Goal: Task Accomplishment & Management: Use online tool/utility

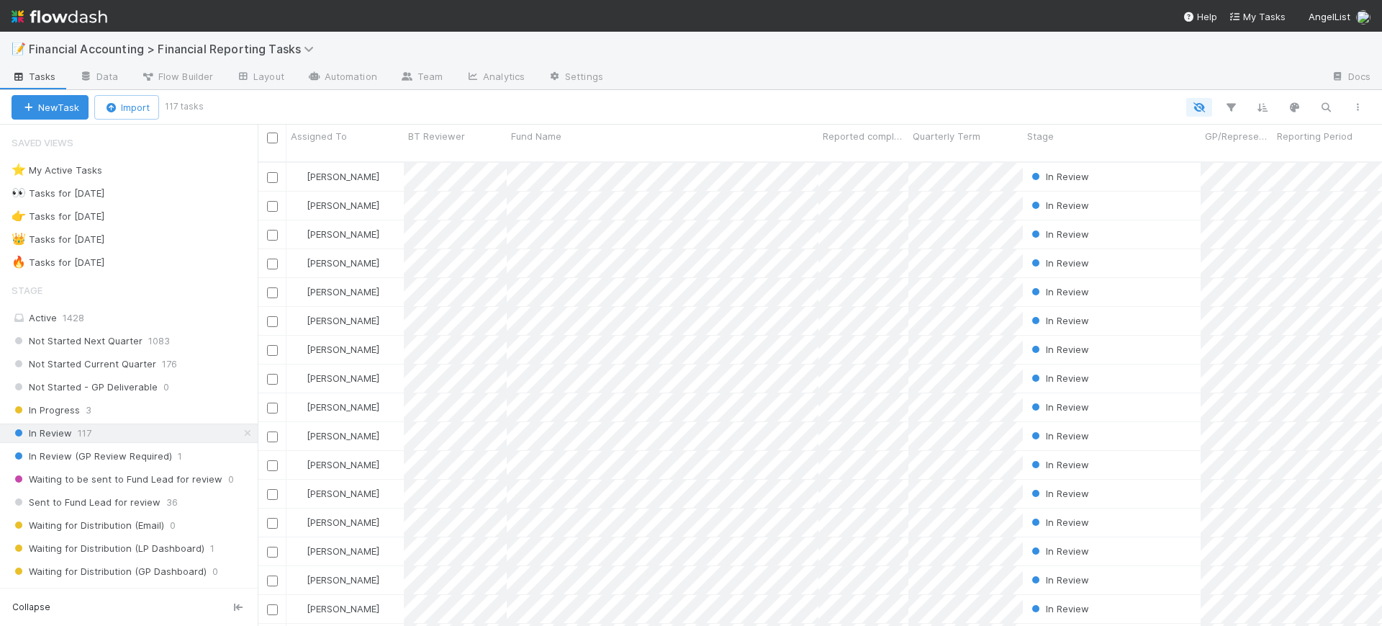
scroll to position [462, 1111]
click at [1238, 107] on icon "button" at bounding box center [1231, 107] width 14 height 13
click at [1087, 158] on button "Add Filter" at bounding box center [1010, 150] width 432 height 21
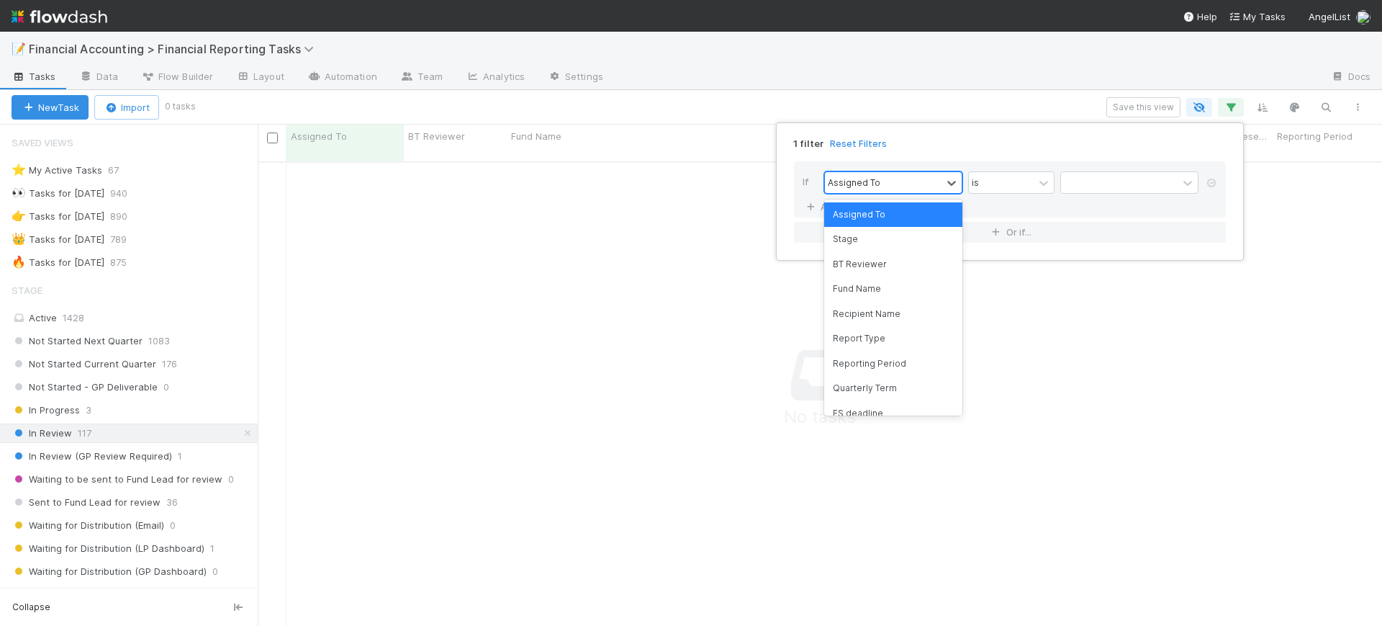
scroll to position [449, 1097]
click at [915, 181] on div "Assigned To" at bounding box center [883, 182] width 117 height 21
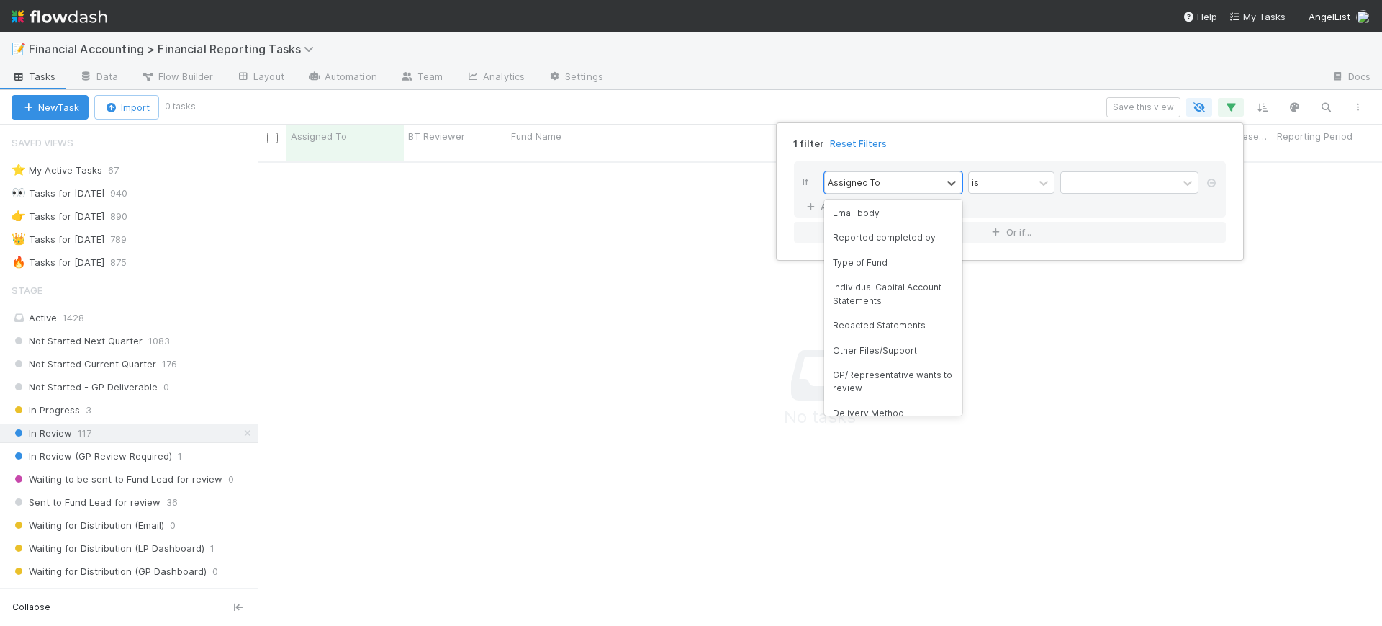
scroll to position [0, 0]
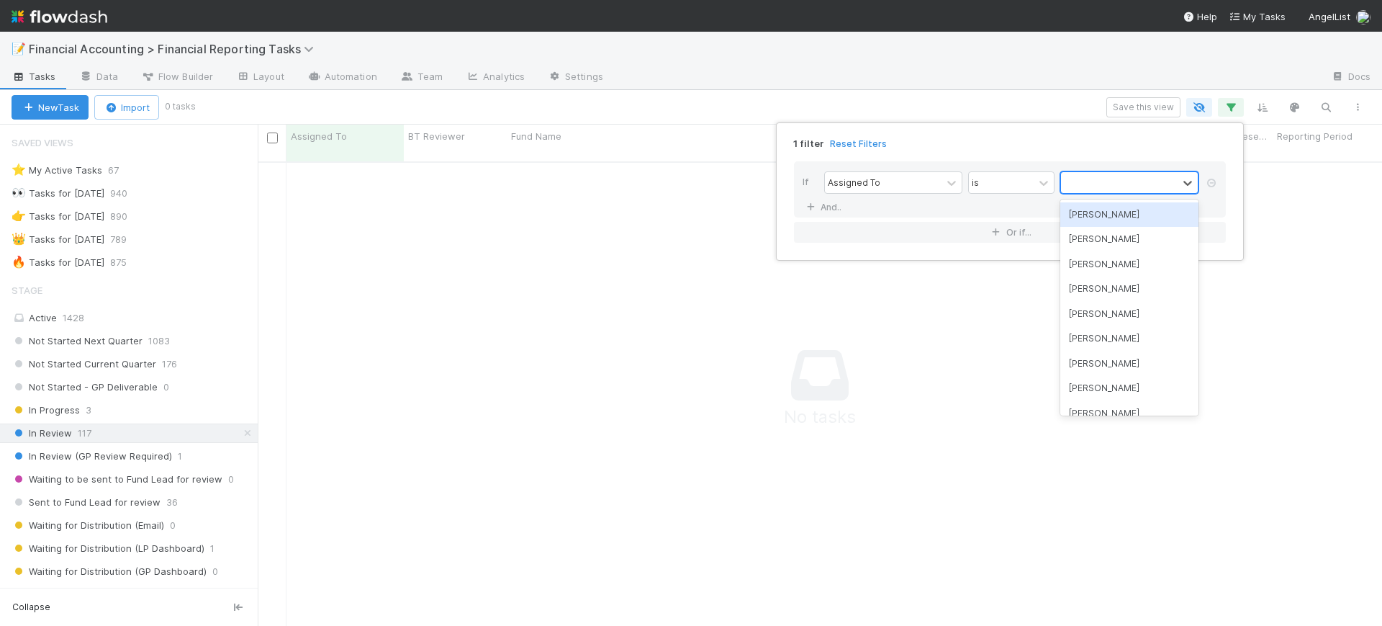
click at [1087, 179] on div at bounding box center [1119, 182] width 117 height 21
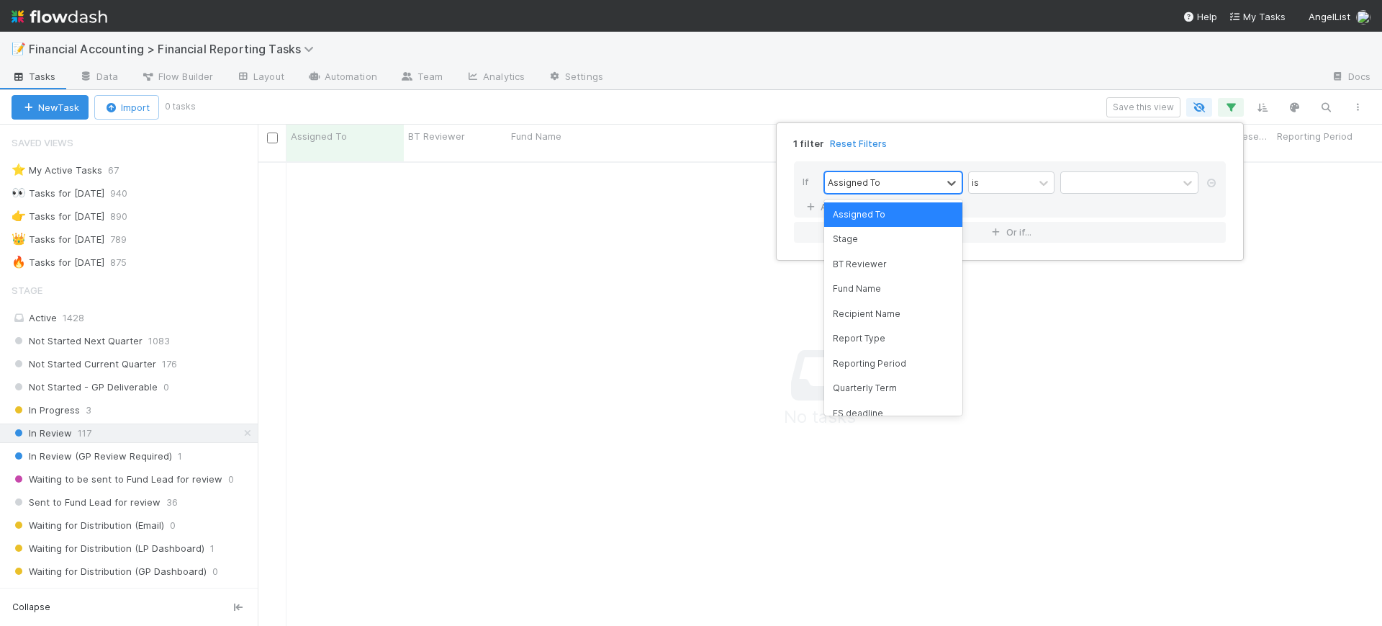
click at [901, 176] on div "Assigned To" at bounding box center [883, 182] width 117 height 21
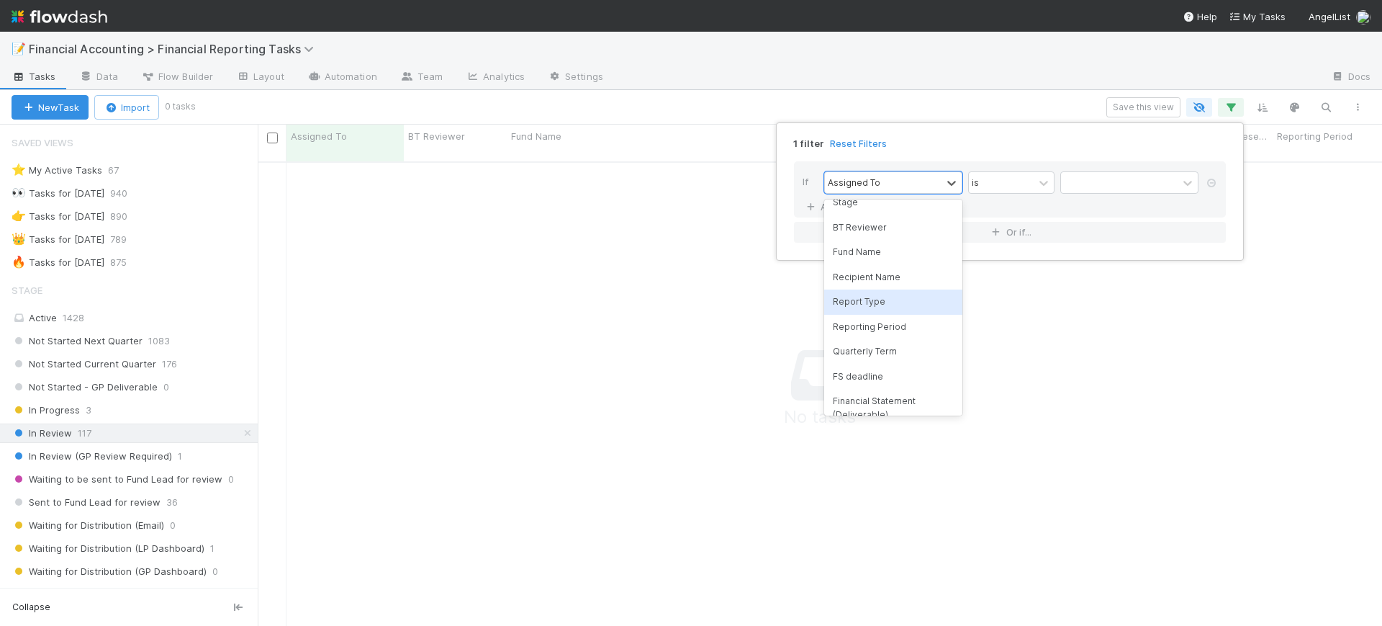
scroll to position [36, 0]
click at [897, 279] on div "Recipient Name" at bounding box center [893, 278] width 138 height 24
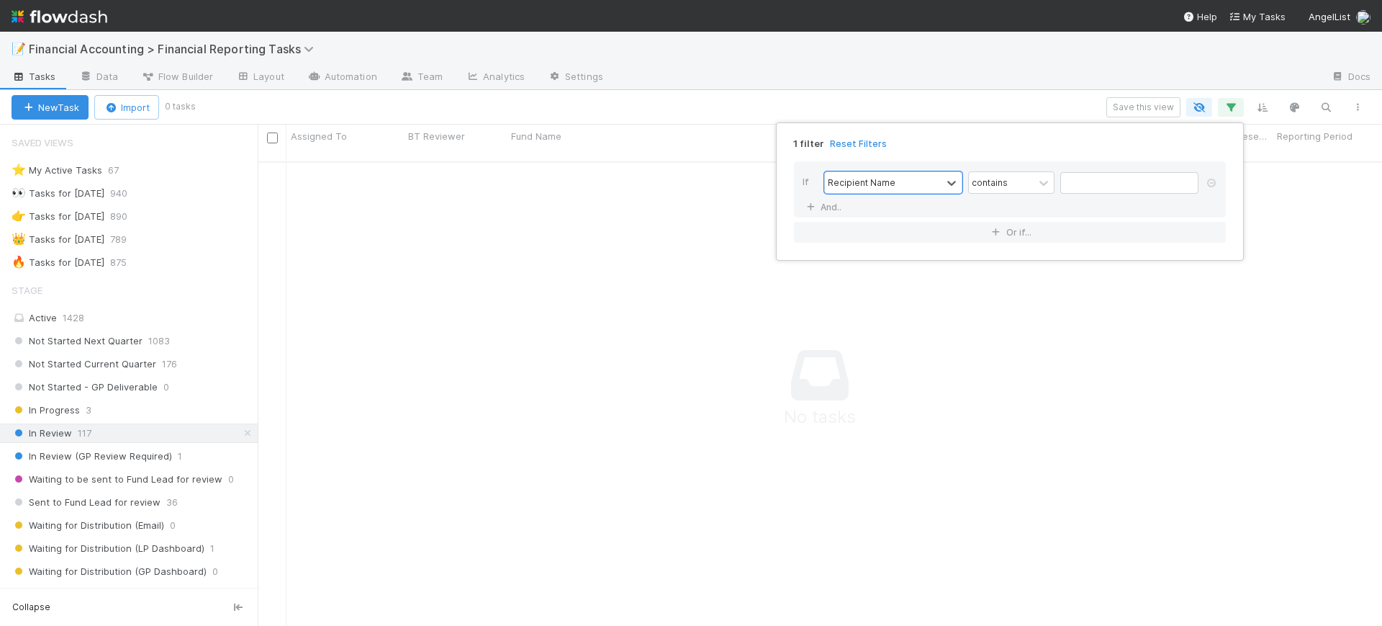
scroll to position [449, 1097]
click at [1080, 184] on input "text" at bounding box center [1130, 183] width 138 height 22
type input "cross"
click at [620, 217] on div "1 filter Reset Filters If Recipient Name contains cross And.. Or if..." at bounding box center [691, 313] width 1382 height 626
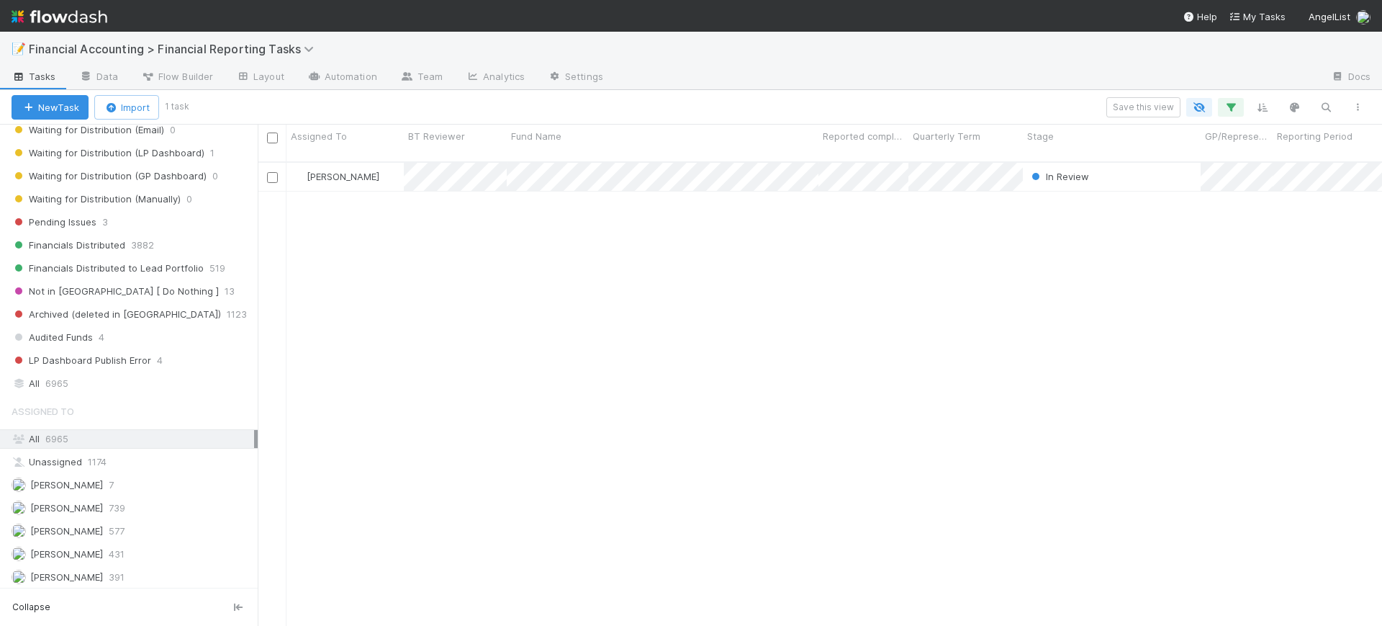
scroll to position [382, 0]
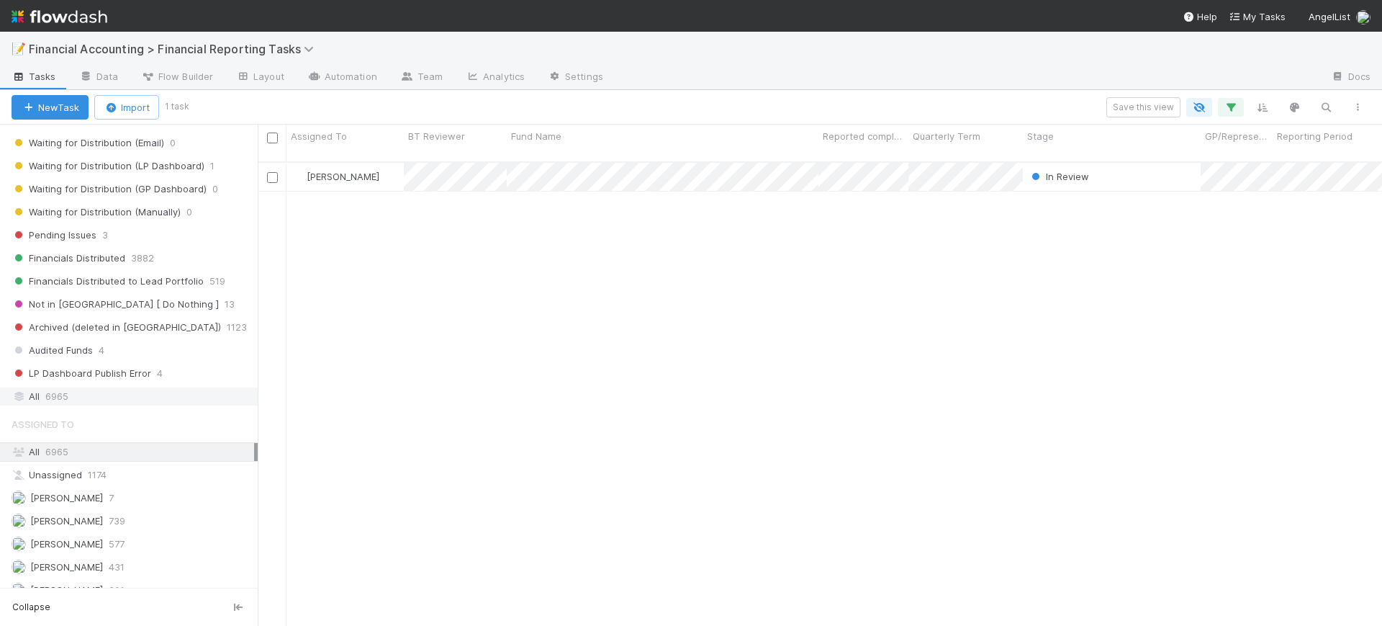
click at [109, 395] on div "All 6965" at bounding box center [133, 396] width 243 height 18
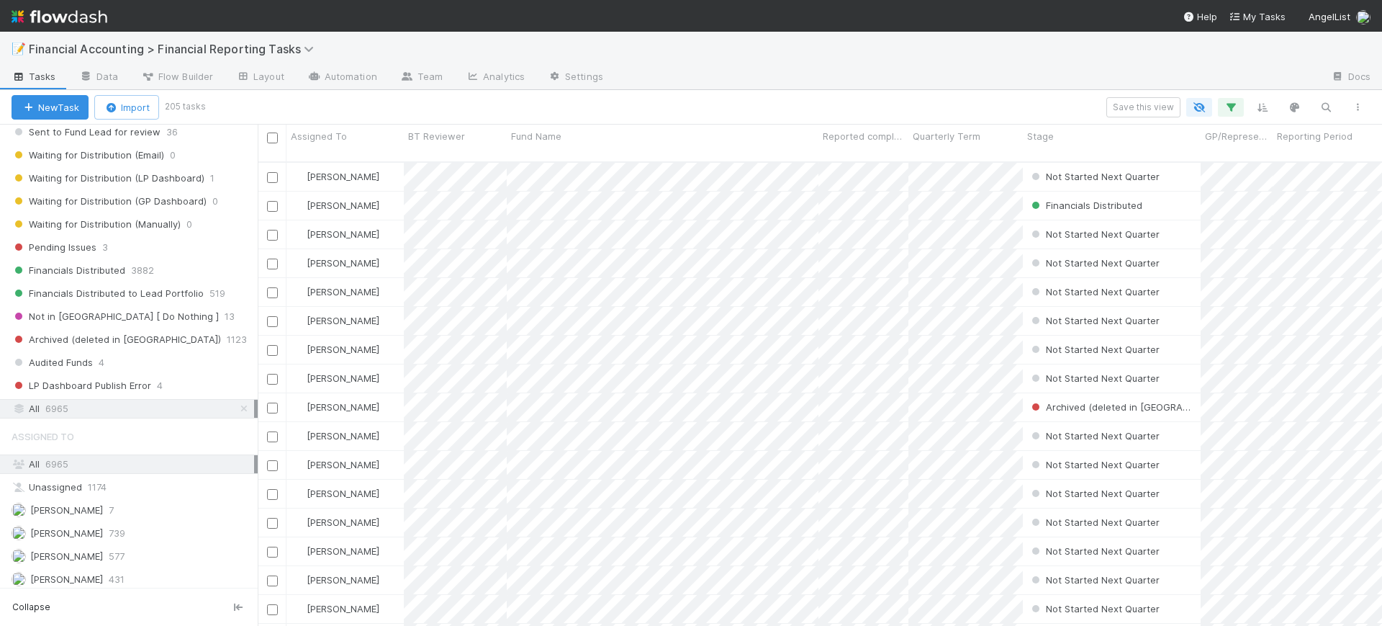
scroll to position [372, 0]
click at [186, 407] on div "All 6965" at bounding box center [133, 407] width 243 height 18
click at [176, 273] on div "Financials Distributed 3882" at bounding box center [135, 269] width 246 height 18
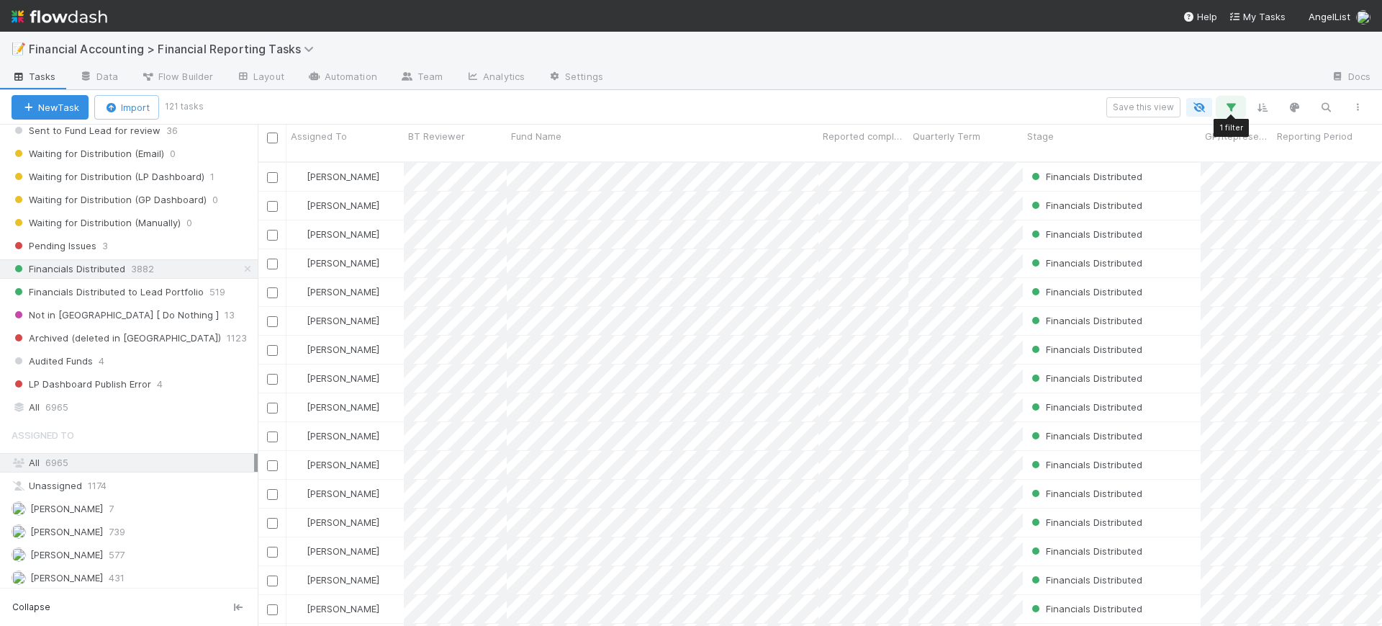
click at [1238, 107] on button "button" at bounding box center [1231, 107] width 26 height 19
drag, startPoint x: 832, startPoint y: 209, endPoint x: 812, endPoint y: 208, distance: 20.2
click at [812, 208] on icon at bounding box center [811, 207] width 14 height 9
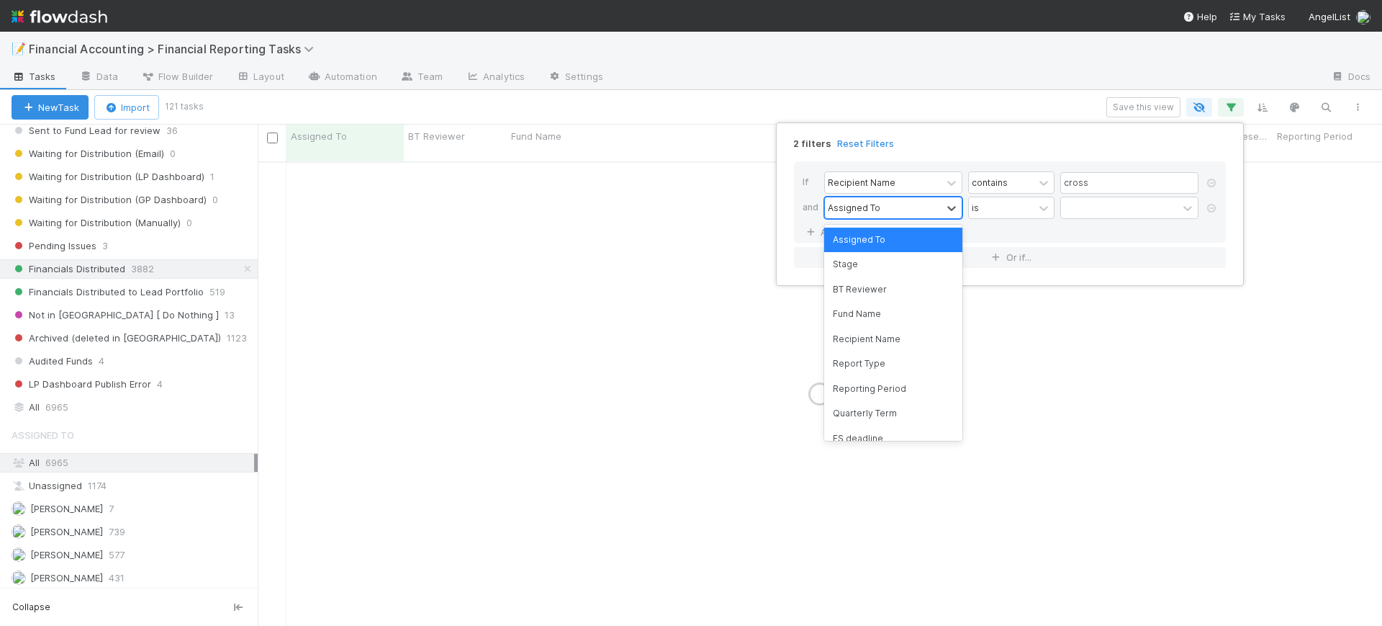
click at [863, 210] on div "Assigned To" at bounding box center [854, 207] width 53 height 13
click at [880, 310] on div "Fund Name" at bounding box center [893, 314] width 138 height 24
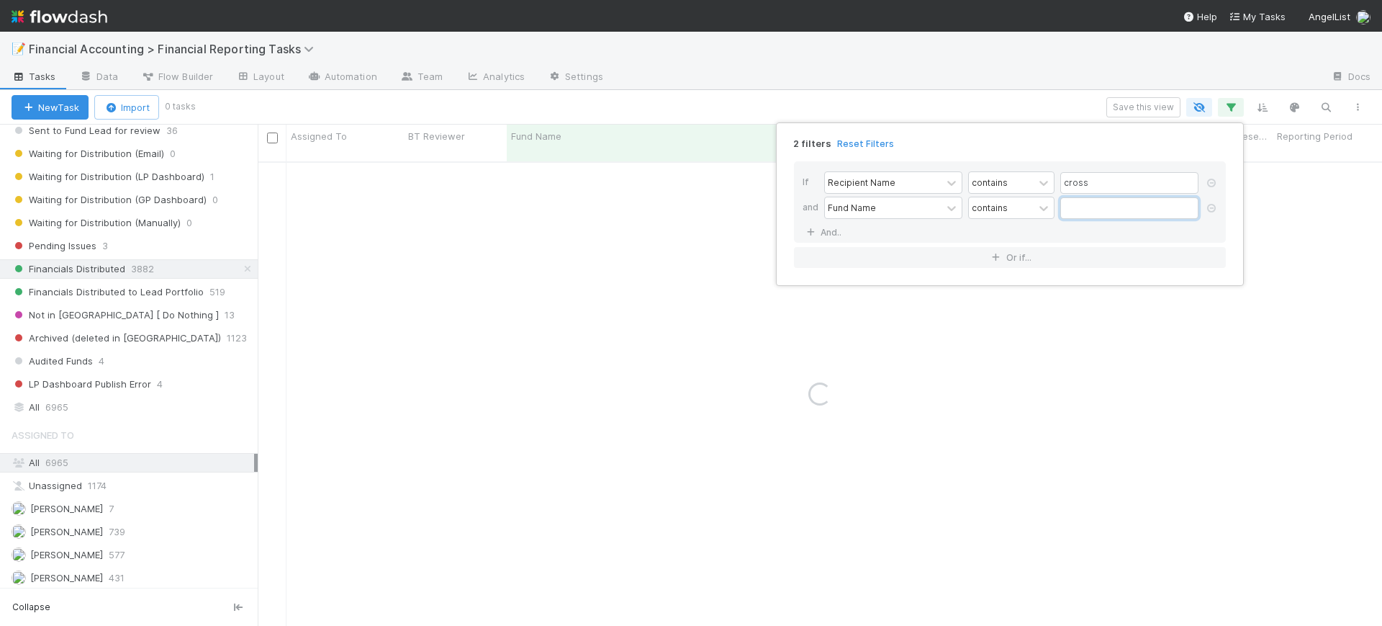
click at [1076, 204] on input "text" at bounding box center [1130, 208] width 138 height 22
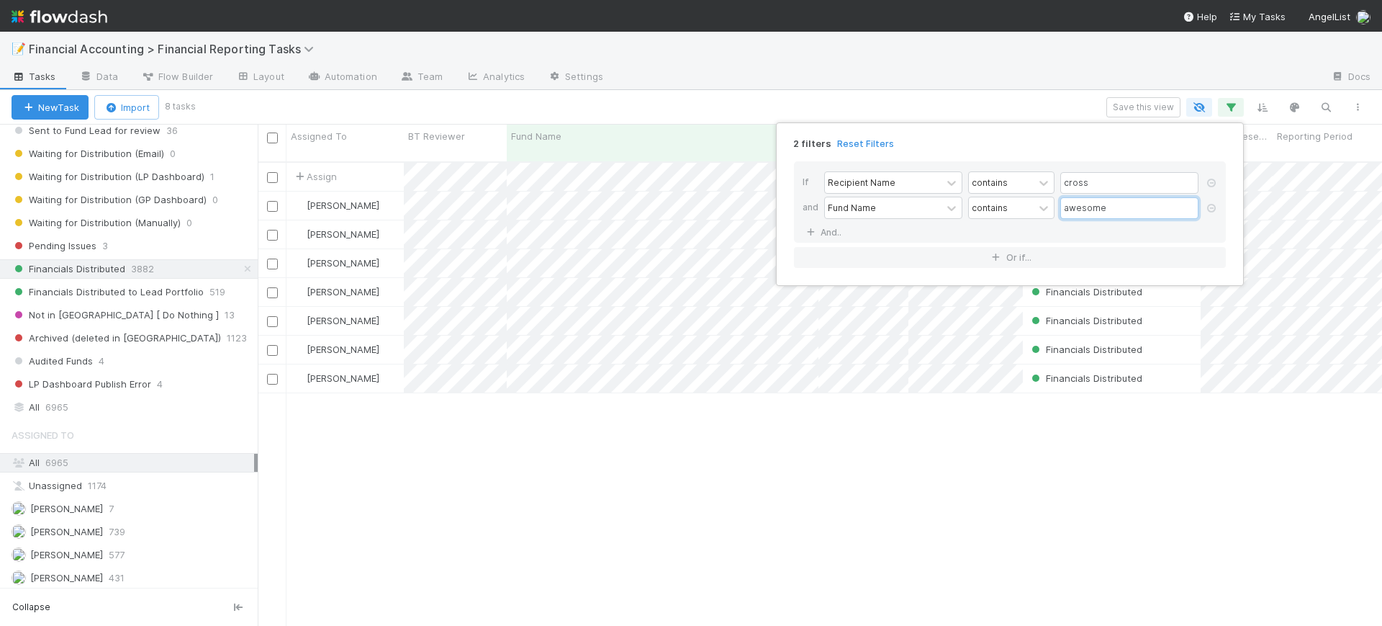
scroll to position [462, 1111]
type input "awesome"
click at [750, 440] on div "2 filters Reset Filters If Recipient Name contains cross and Fund Name contains…" at bounding box center [691, 313] width 1382 height 626
click at [176, 403] on div "All 6965" at bounding box center [133, 407] width 243 height 18
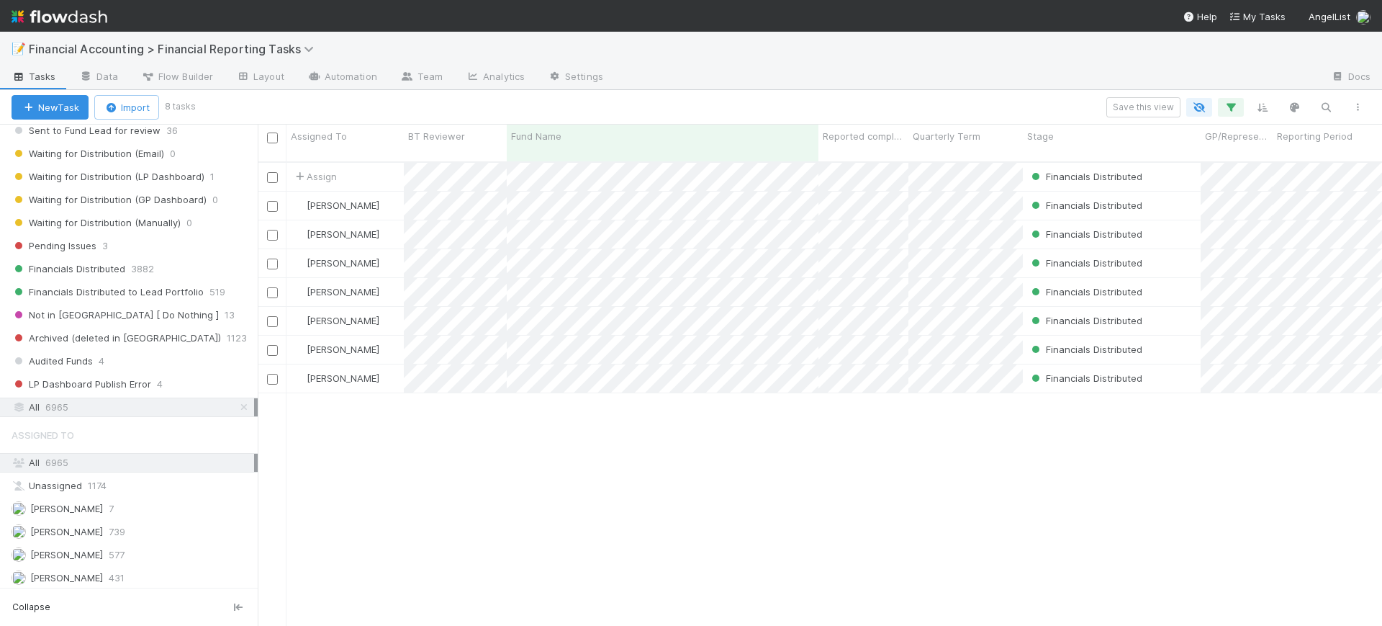
scroll to position [462, 1111]
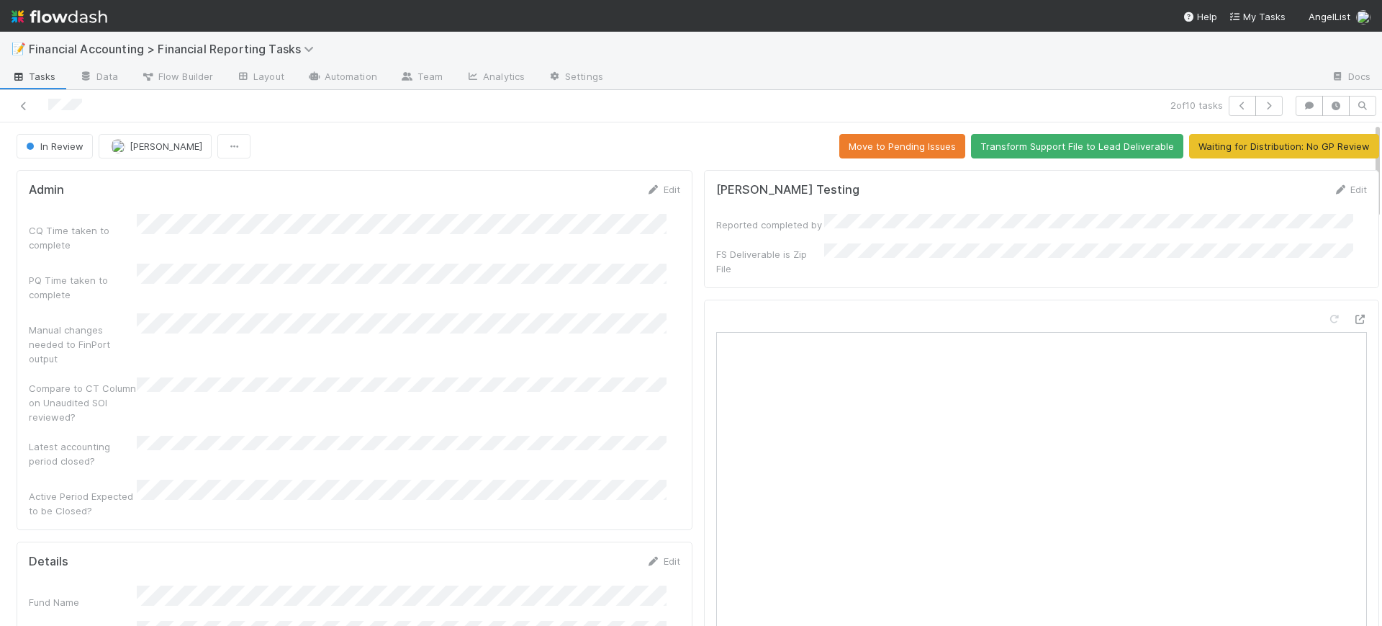
click at [678, 307] on div "Admin Edit CQ Time taken to complete PQ Time taken to complete Manual changes n…" at bounding box center [355, 350] width 676 height 360
drag, startPoint x: 1365, startPoint y: 234, endPoint x: 1354, endPoint y: 61, distance: 173.2
click at [1354, 61] on div "📝 Financial Accounting > Financial Reporting Tasks Tasks Data Flow Builder Layo…" at bounding box center [691, 329] width 1382 height 594
click at [1234, 140] on button "Waiting for Distribution: No GP Review" at bounding box center [1284, 146] width 190 height 24
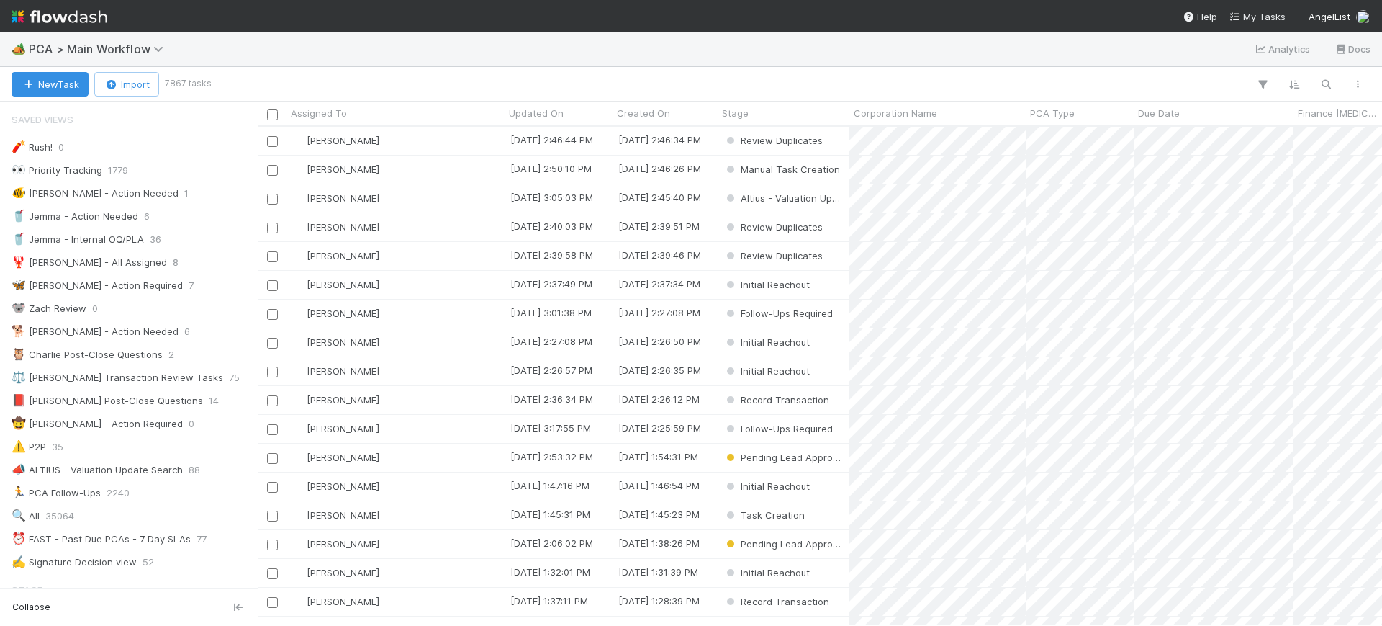
scroll to position [956, 0]
